Goal: Information Seeking & Learning: Learn about a topic

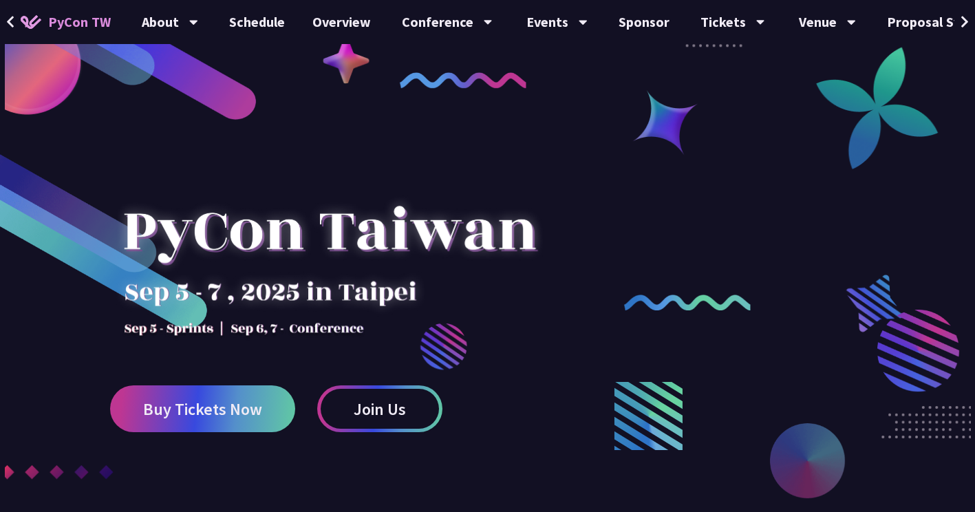
click at [261, 22] on link "Schedule" at bounding box center [256, 22] width 83 height 44
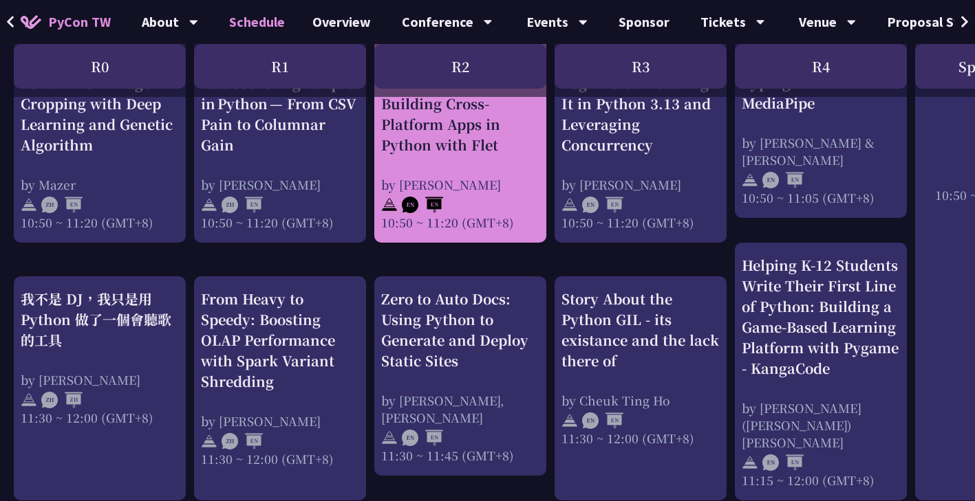
scroll to position [651, 0]
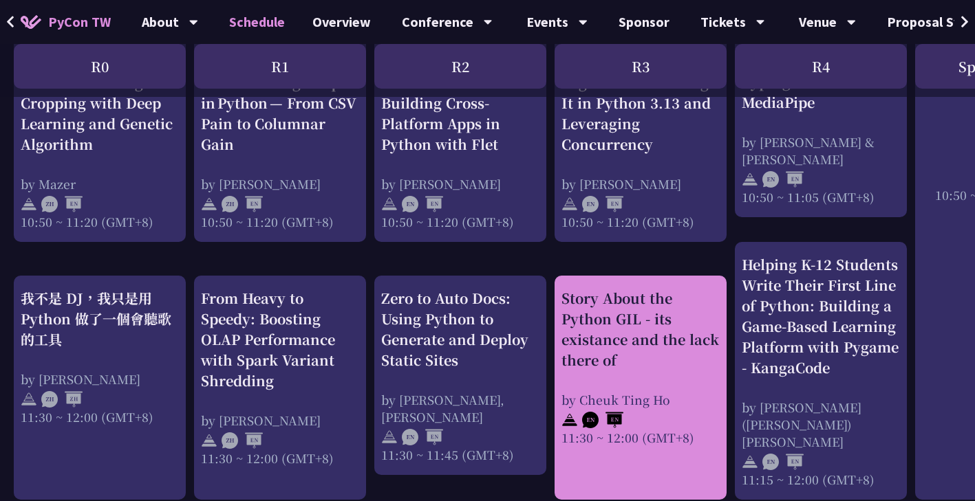
click at [653, 310] on div "Story About the Python GIL - its existance and the lack there of" at bounding box center [640, 329] width 158 height 83
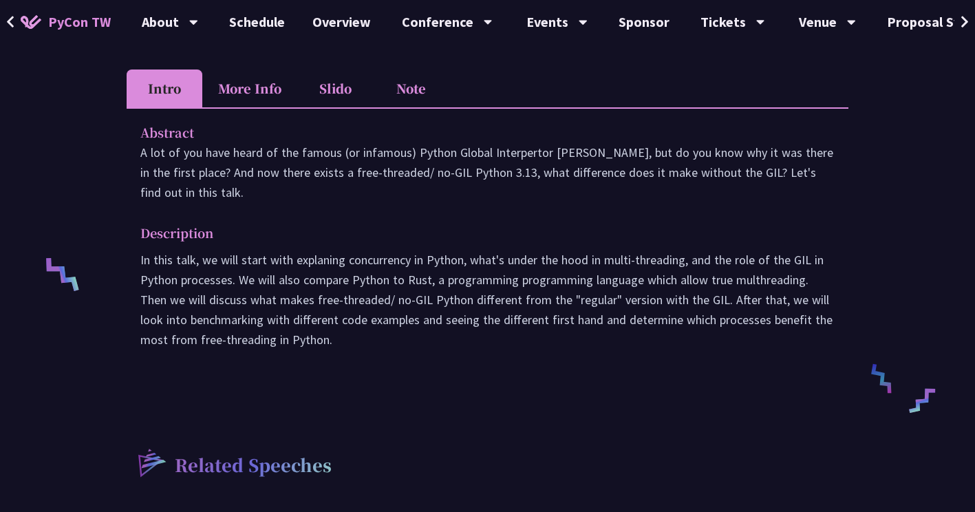
scroll to position [413, 0]
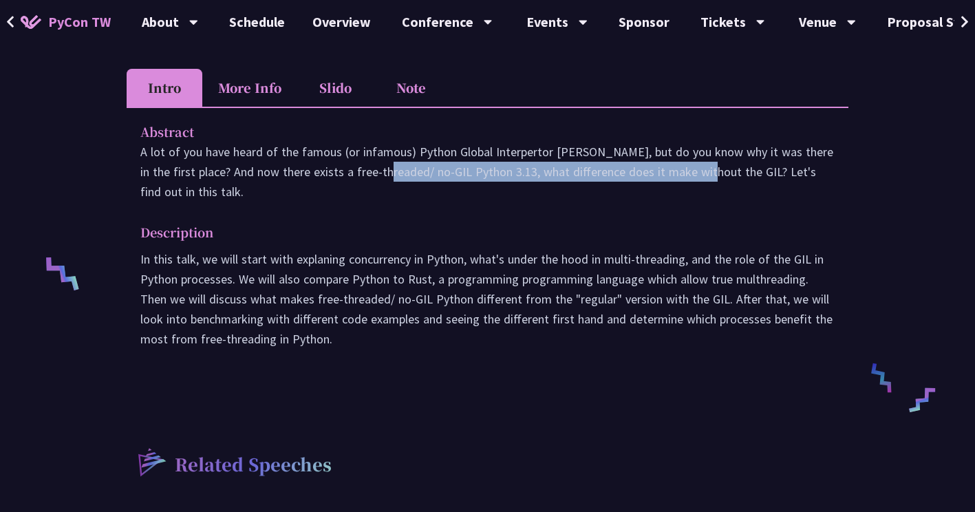
drag, startPoint x: 256, startPoint y: 177, endPoint x: 621, endPoint y: 178, distance: 365.3
click at [621, 178] on p "A lot of you have heard of the famous (or infamous) Python Global Interpertor […" at bounding box center [487, 172] width 694 height 60
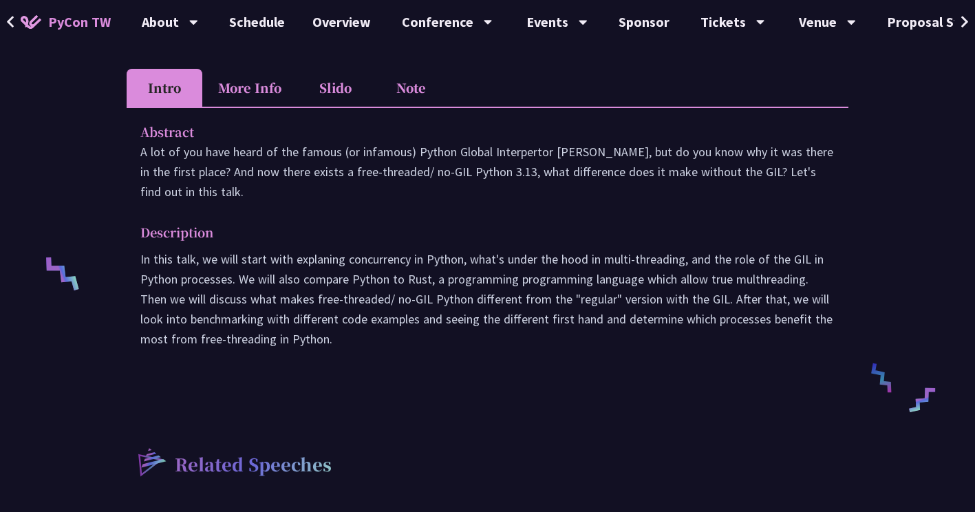
drag, startPoint x: 621, startPoint y: 178, endPoint x: 695, endPoint y: 171, distance: 74.6
click at [695, 171] on p "A lot of you have heard of the famous (or infamous) Python Global Interpertor […" at bounding box center [487, 172] width 694 height 60
drag, startPoint x: 435, startPoint y: 147, endPoint x: 592, endPoint y: 149, distance: 156.2
click at [592, 149] on p "A lot of you have heard of the famous (or infamous) Python Global Interpertor […" at bounding box center [487, 172] width 694 height 60
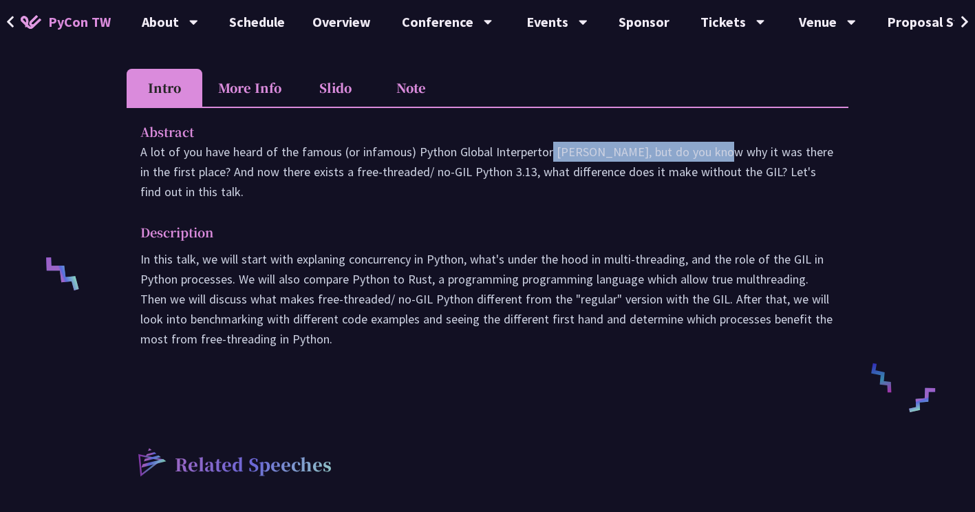
drag, startPoint x: 339, startPoint y: 169, endPoint x: 482, endPoint y: 193, distance: 144.4
click at [482, 193] on p "A lot of you have heard of the famous (or infamous) Python Global Interpertor […" at bounding box center [487, 172] width 694 height 60
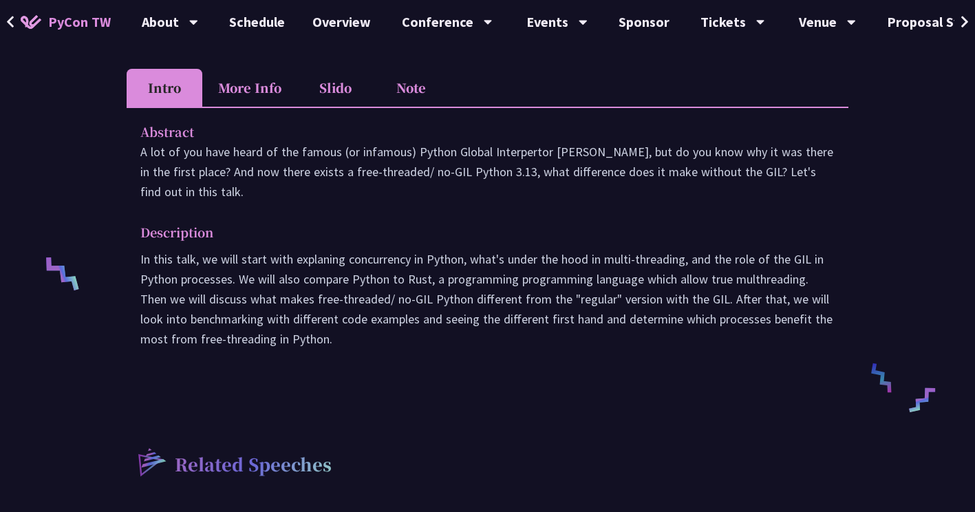
drag, startPoint x: 482, startPoint y: 193, endPoint x: 415, endPoint y: 151, distance: 78.8
click at [415, 151] on p "A lot of you have heard of the famous (or infamous) Python Global Interpertor […" at bounding box center [487, 172] width 694 height 60
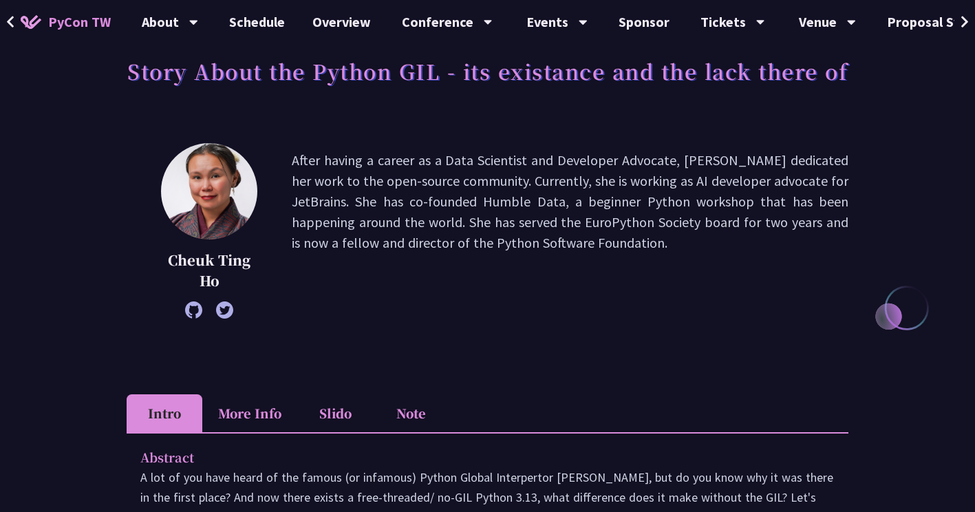
scroll to position [87, 0]
click at [200, 310] on icon at bounding box center [193, 310] width 17 height 17
